Goal: Task Accomplishment & Management: Complete application form

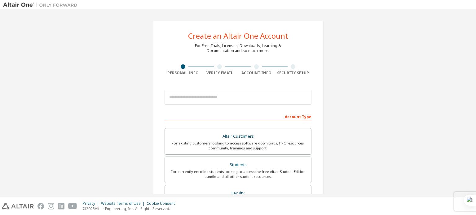
click at [400, 38] on div "Create an Altair One Account For Free Trials, Licenses, Downloads, Learning & D…" at bounding box center [238, 177] width 470 height 328
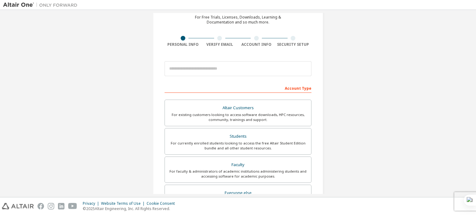
scroll to position [29, 0]
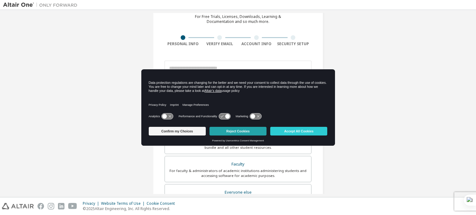
click at [246, 127] on button "Reject Cookies" at bounding box center [237, 131] width 57 height 9
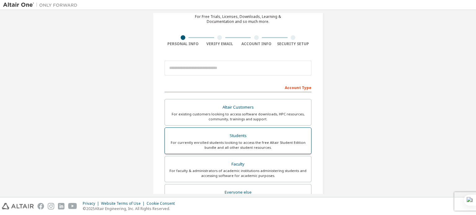
click at [268, 134] on div "Students" at bounding box center [237, 136] width 139 height 9
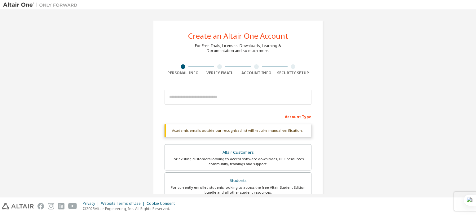
scroll to position [0, 0]
click at [196, 99] on input "email" at bounding box center [237, 97] width 147 height 15
type input "**********"
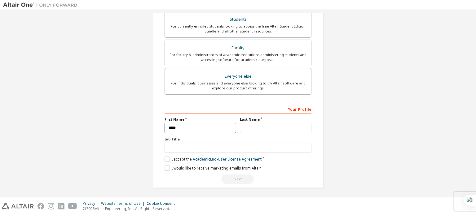
type input "********"
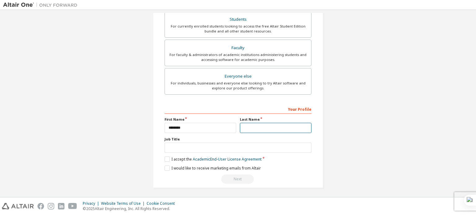
type input "******"
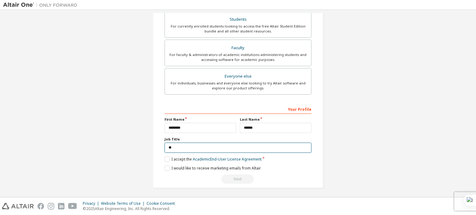
scroll to position [145, 0]
type input "*******"
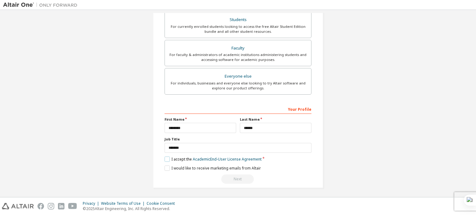
click at [165, 157] on label "I accept the Academic End-User License Agreement" at bounding box center [212, 159] width 97 height 5
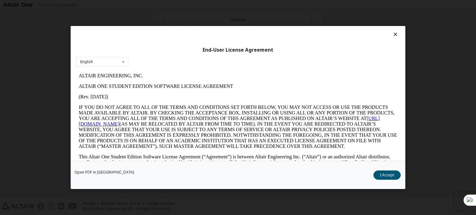
scroll to position [0, 0]
click at [392, 34] on icon at bounding box center [395, 35] width 7 height 6
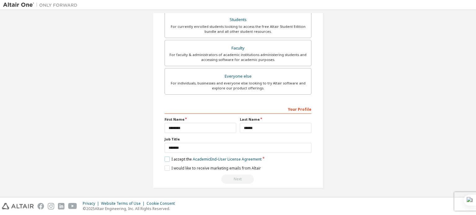
click at [167, 160] on label "I accept the Academic End-User License Agreement" at bounding box center [212, 159] width 97 height 5
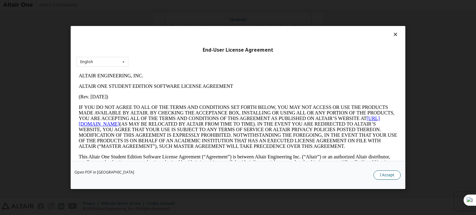
click at [392, 176] on button "I Accept" at bounding box center [386, 175] width 27 height 9
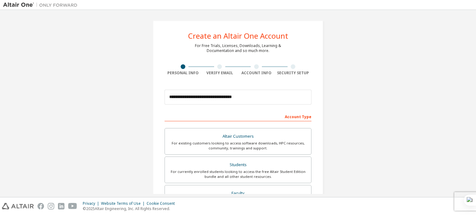
scroll to position [145, 0]
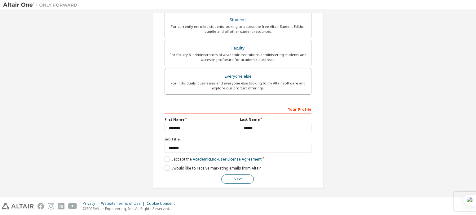
click at [242, 179] on button "Next" at bounding box center [237, 179] width 33 height 9
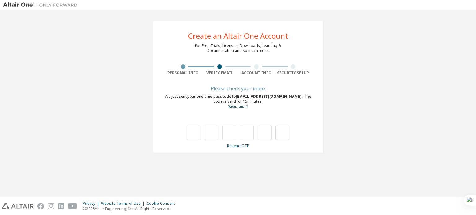
scroll to position [0, 0]
type input "*"
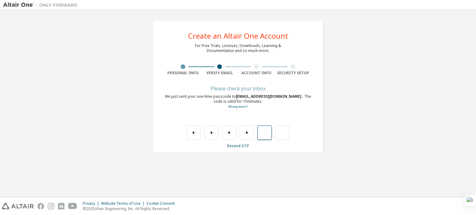
type input "*"
